Goal: Information Seeking & Learning: Learn about a topic

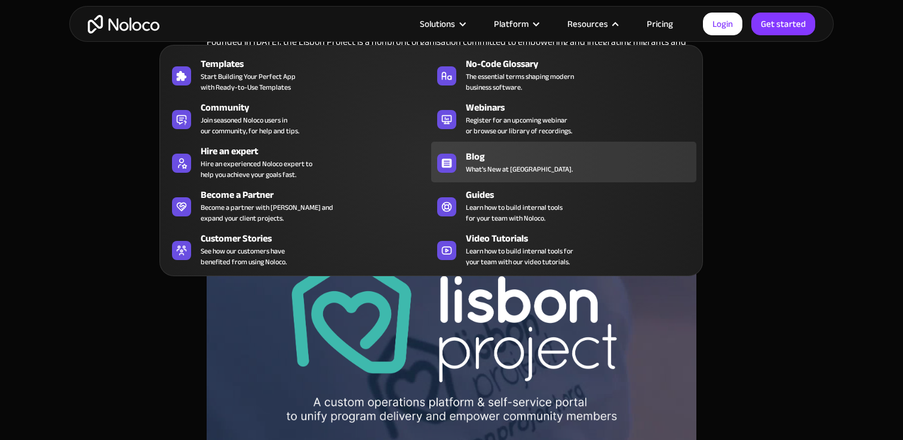
click at [493, 167] on span "What's New at [GEOGRAPHIC_DATA]." at bounding box center [519, 169] width 107 height 11
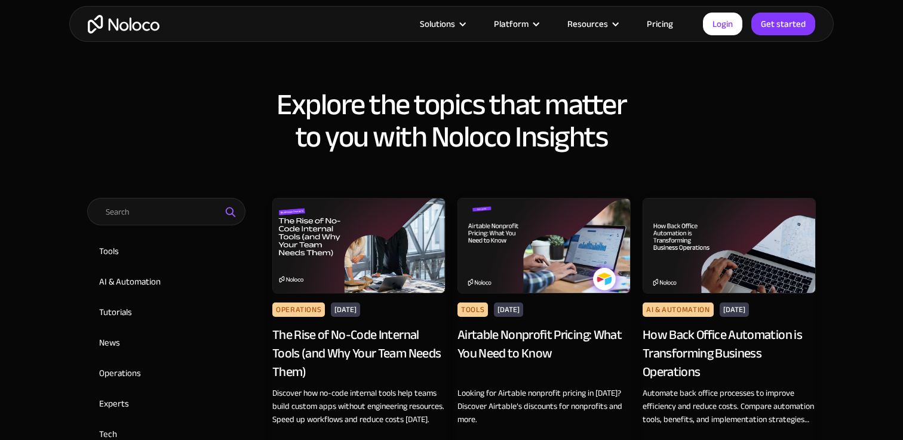
scroll to position [448, 0]
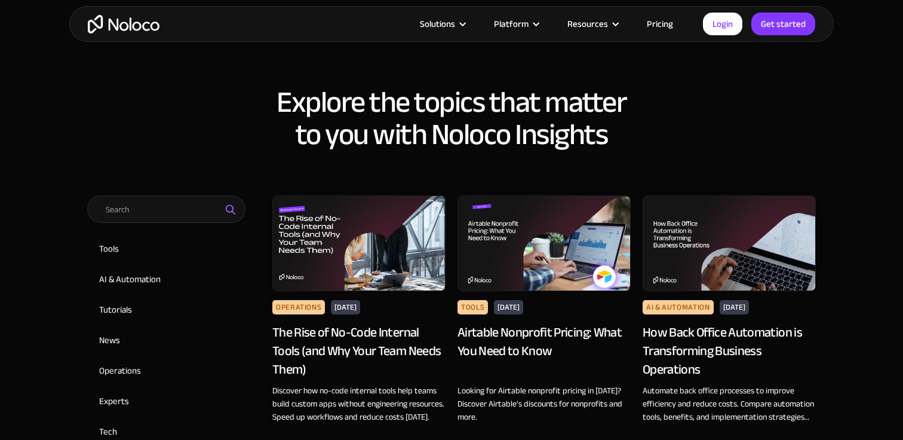
click at [395, 234] on img at bounding box center [358, 243] width 173 height 96
